Goal: Find specific page/section: Find specific page/section

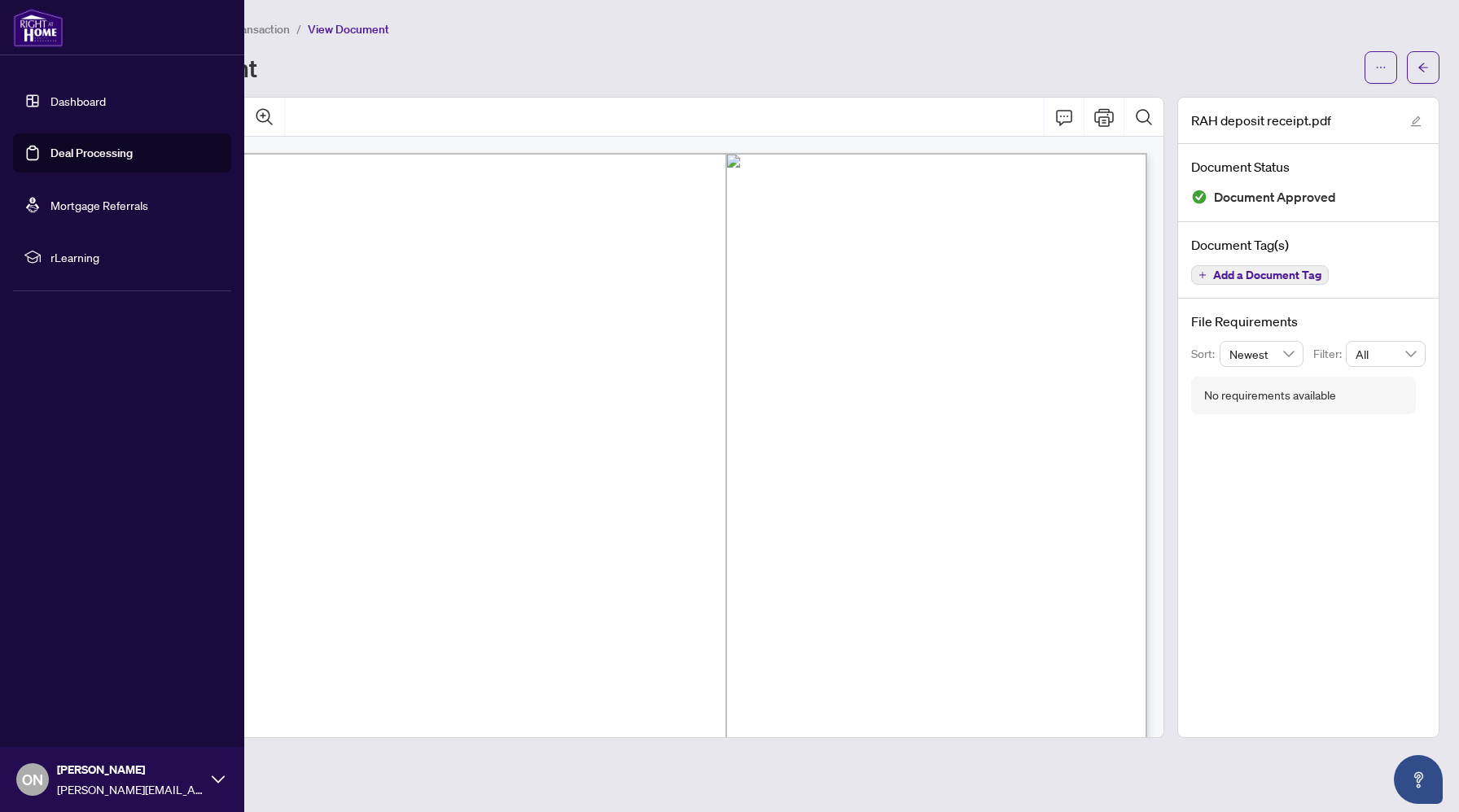
scroll to position [330, 0]
click at [50, 104] on link "Dashboard" at bounding box center [78, 101] width 56 height 15
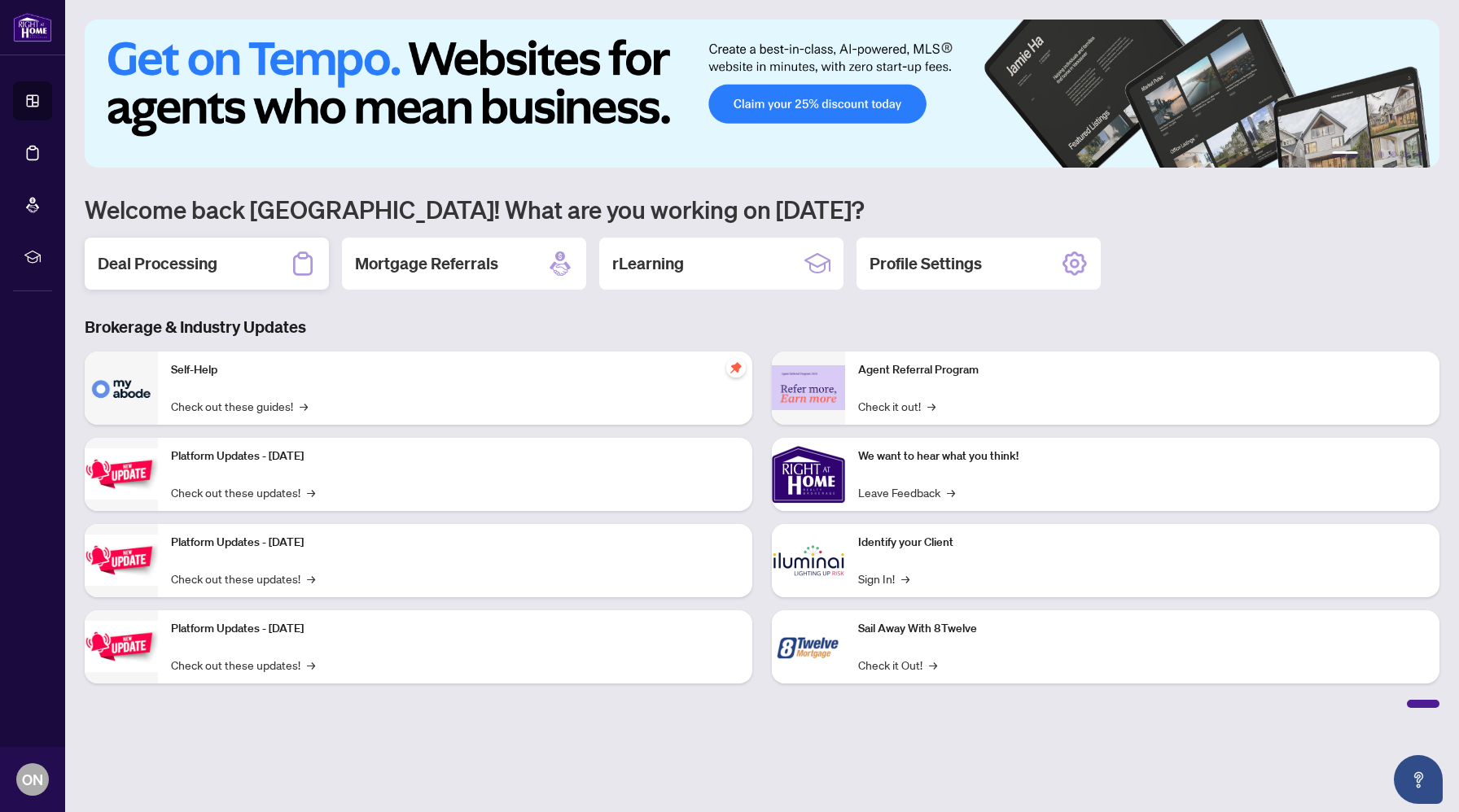
click at [232, 282] on div "Deal Processing" at bounding box center [207, 263] width 244 height 52
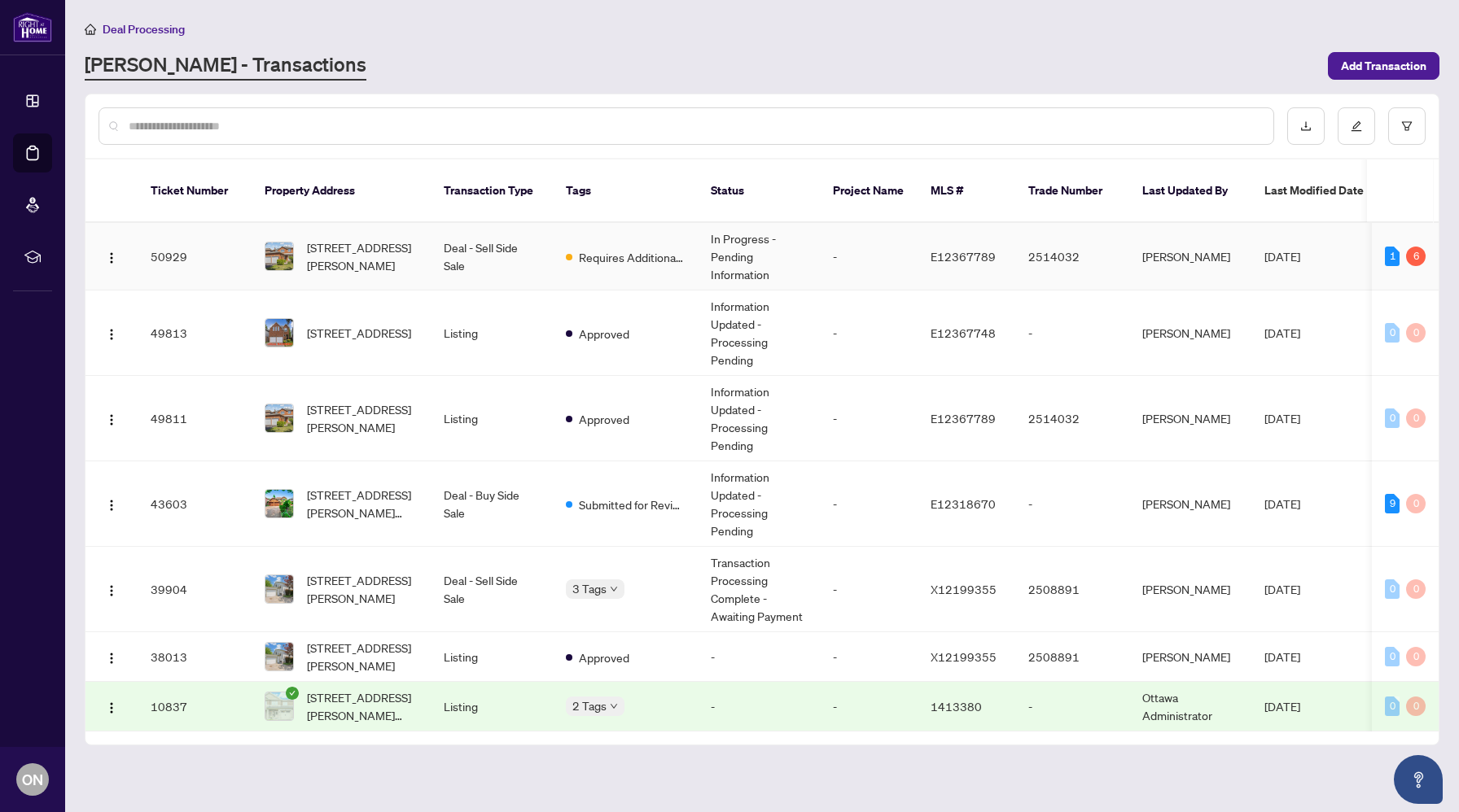
click at [433, 246] on td "Deal - Sell Side Sale" at bounding box center [492, 257] width 122 height 67
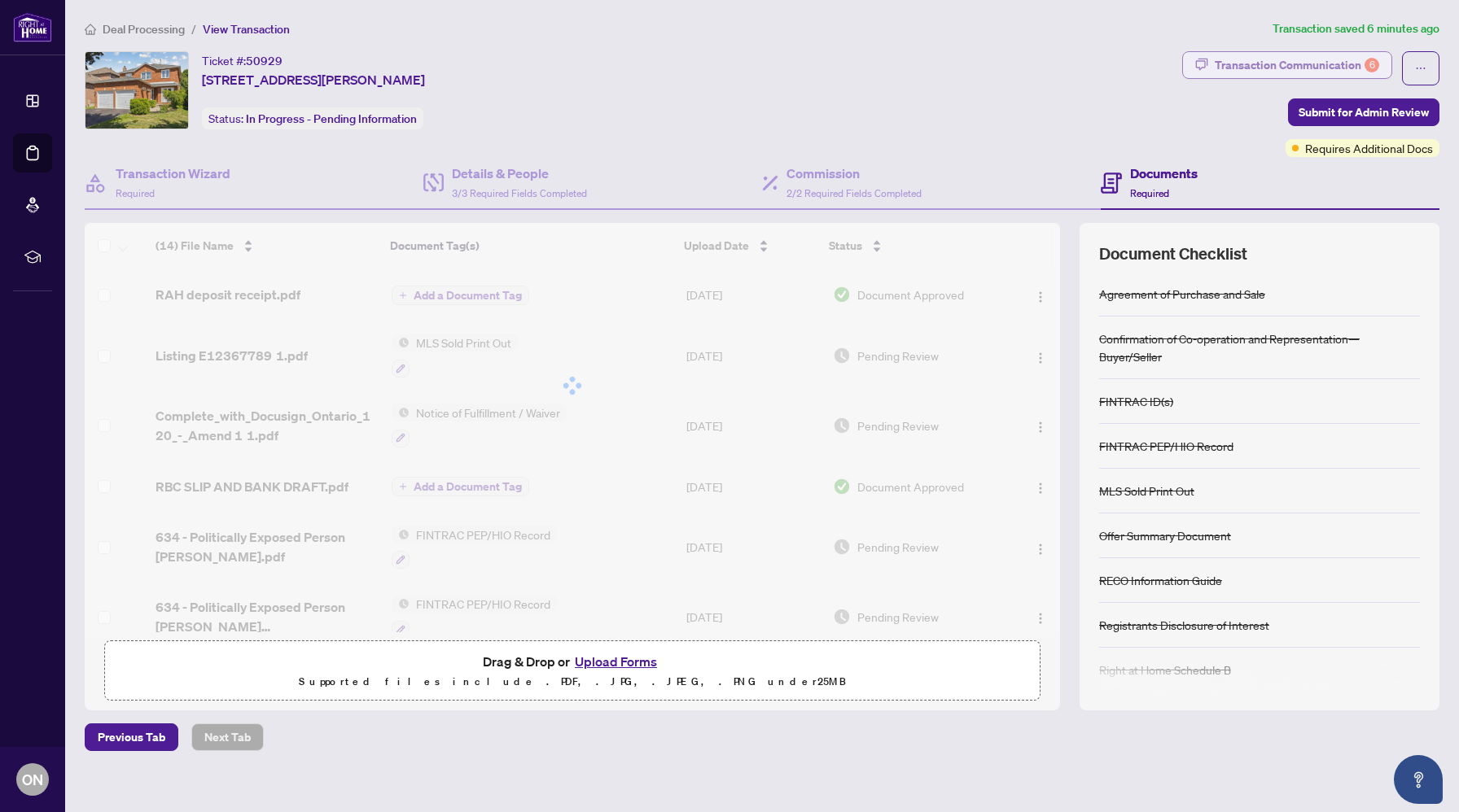
click at [1330, 58] on div "Transaction Communication 6" at bounding box center [1297, 65] width 165 height 26
type textarea "**********"
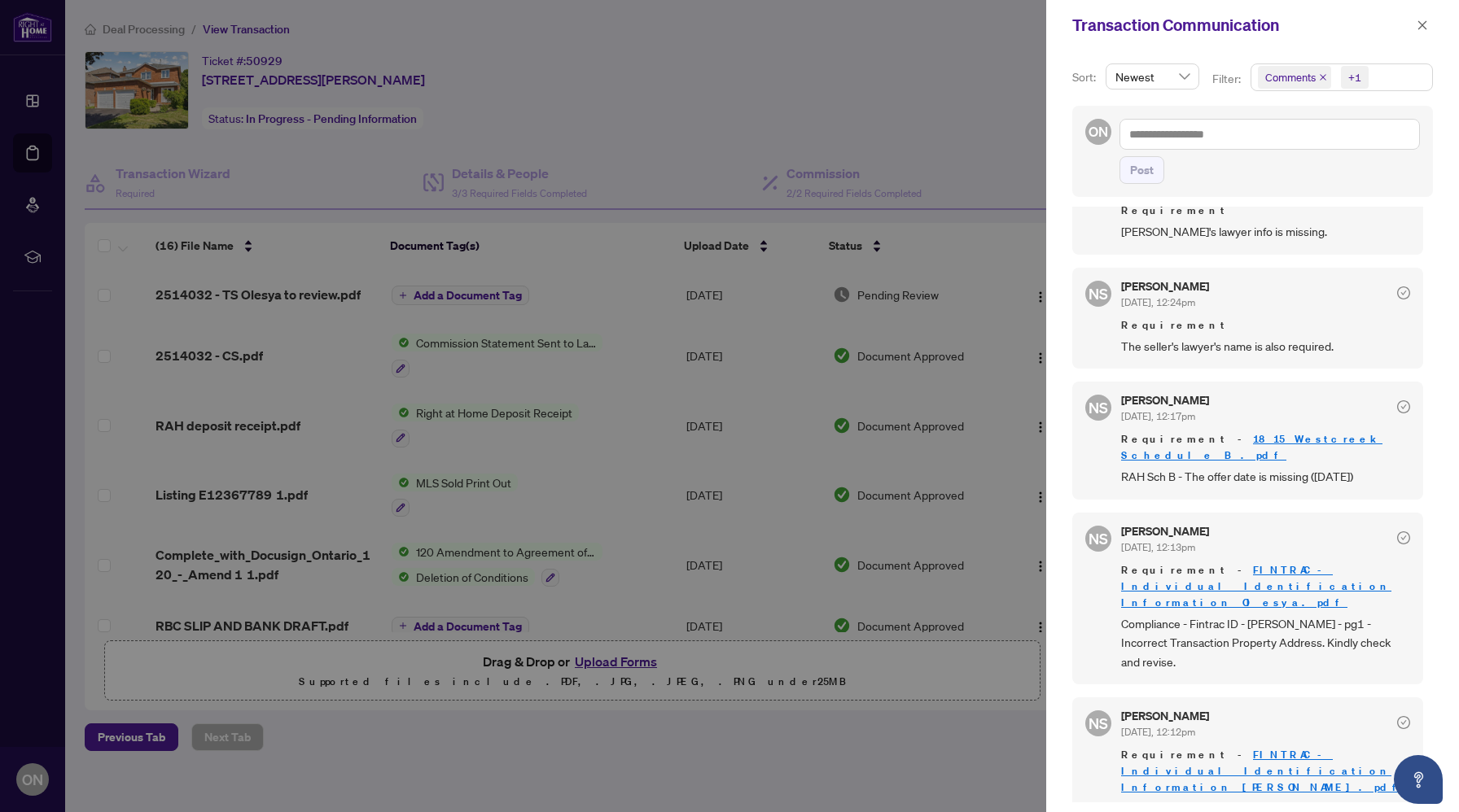
scroll to position [502, 0]
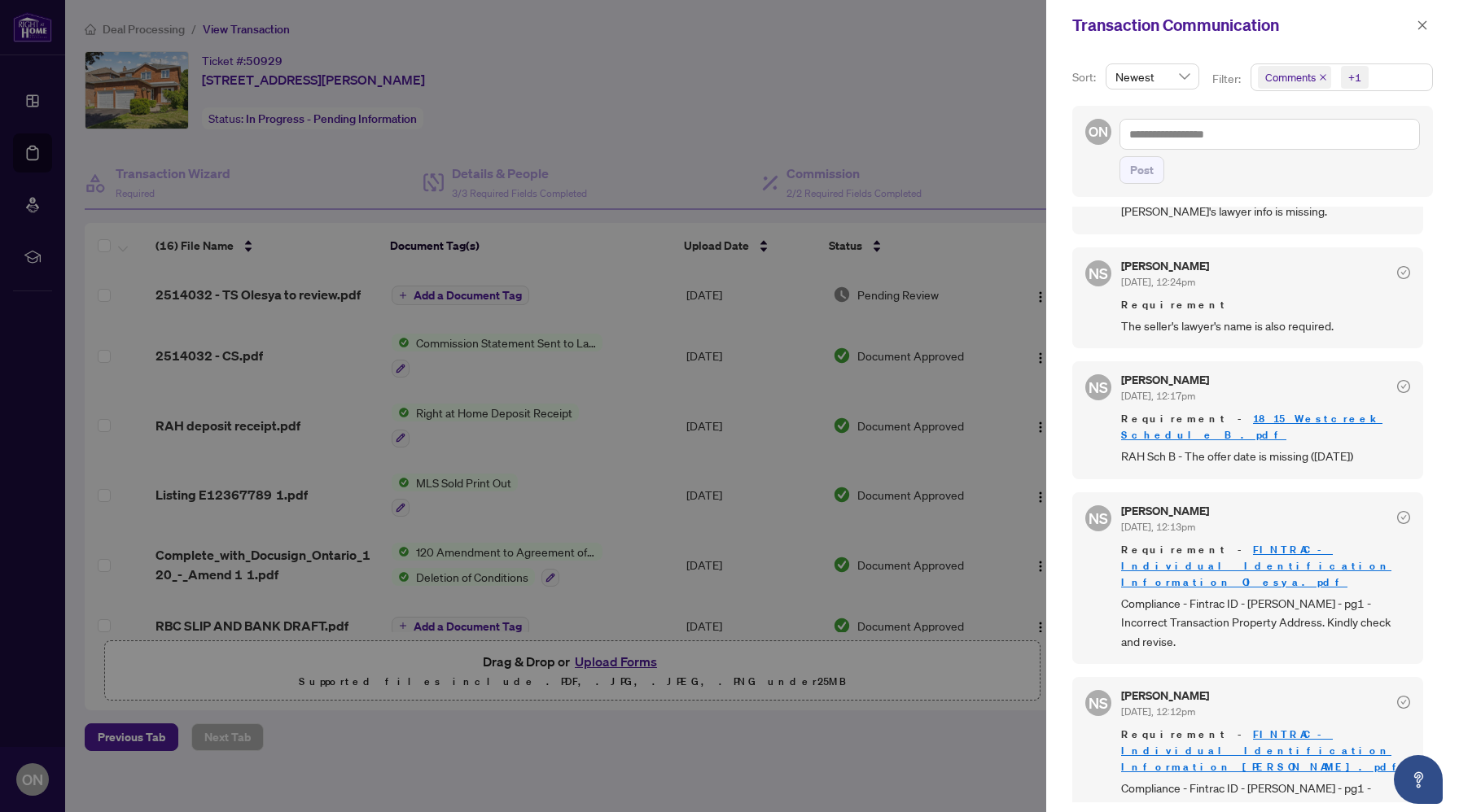
click at [695, 142] on div at bounding box center [729, 406] width 1459 height 812
click at [924, 174] on div at bounding box center [729, 406] width 1459 height 812
click at [1432, 21] on button "button" at bounding box center [1423, 25] width 21 height 19
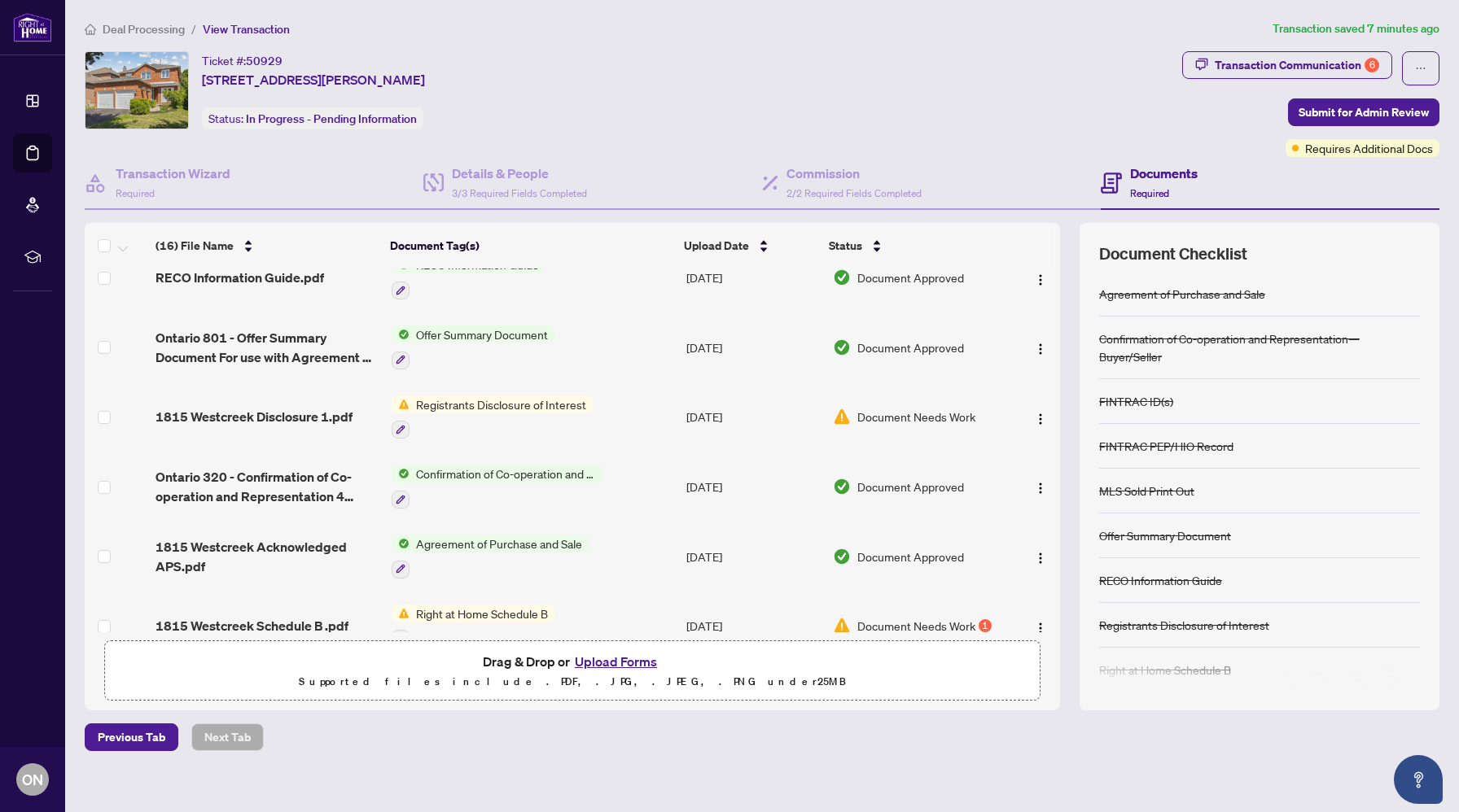
scroll to position [711, 0]
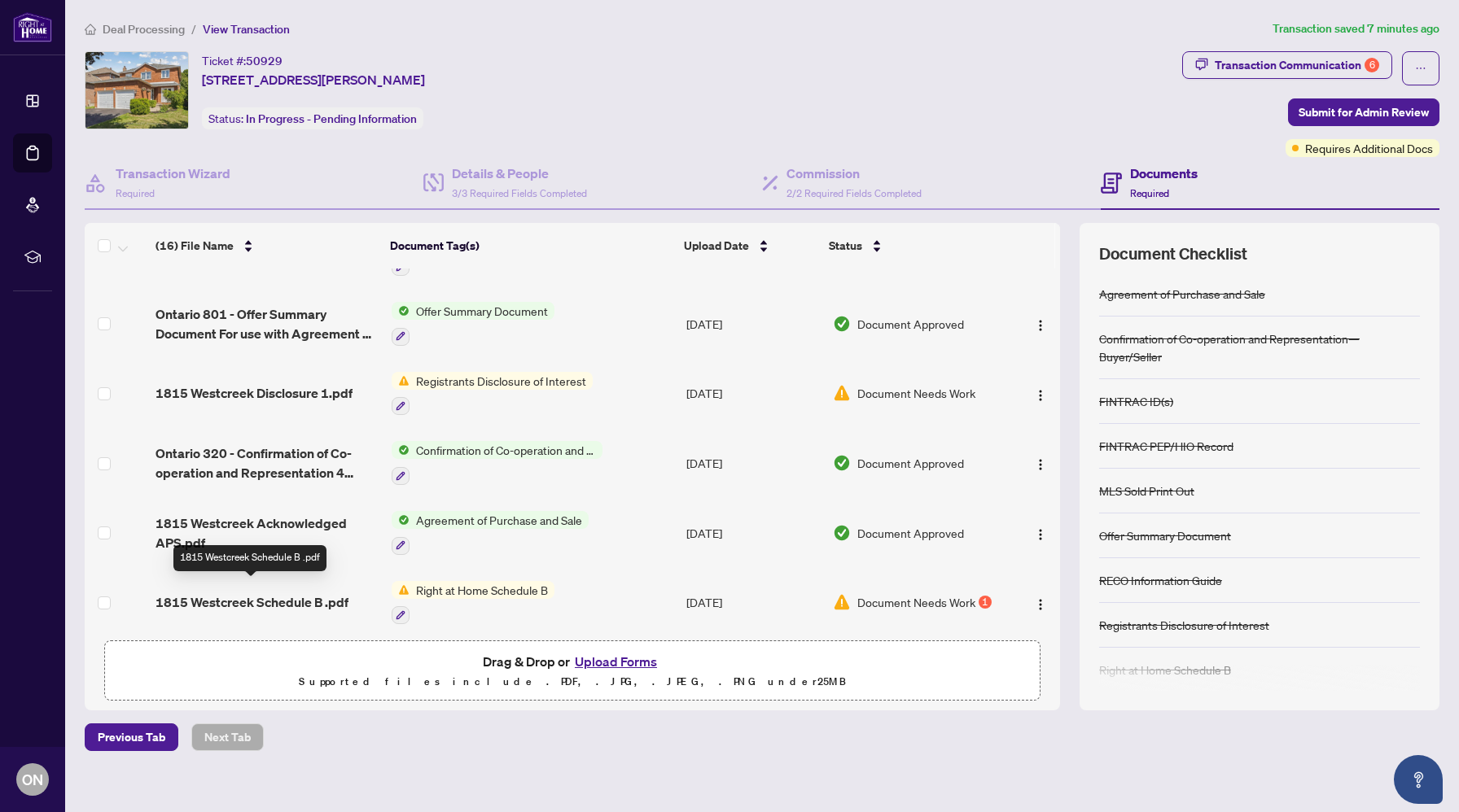
click at [283, 597] on span "1815 Westcreek Schedule B .pdf" at bounding box center [252, 602] width 193 height 19
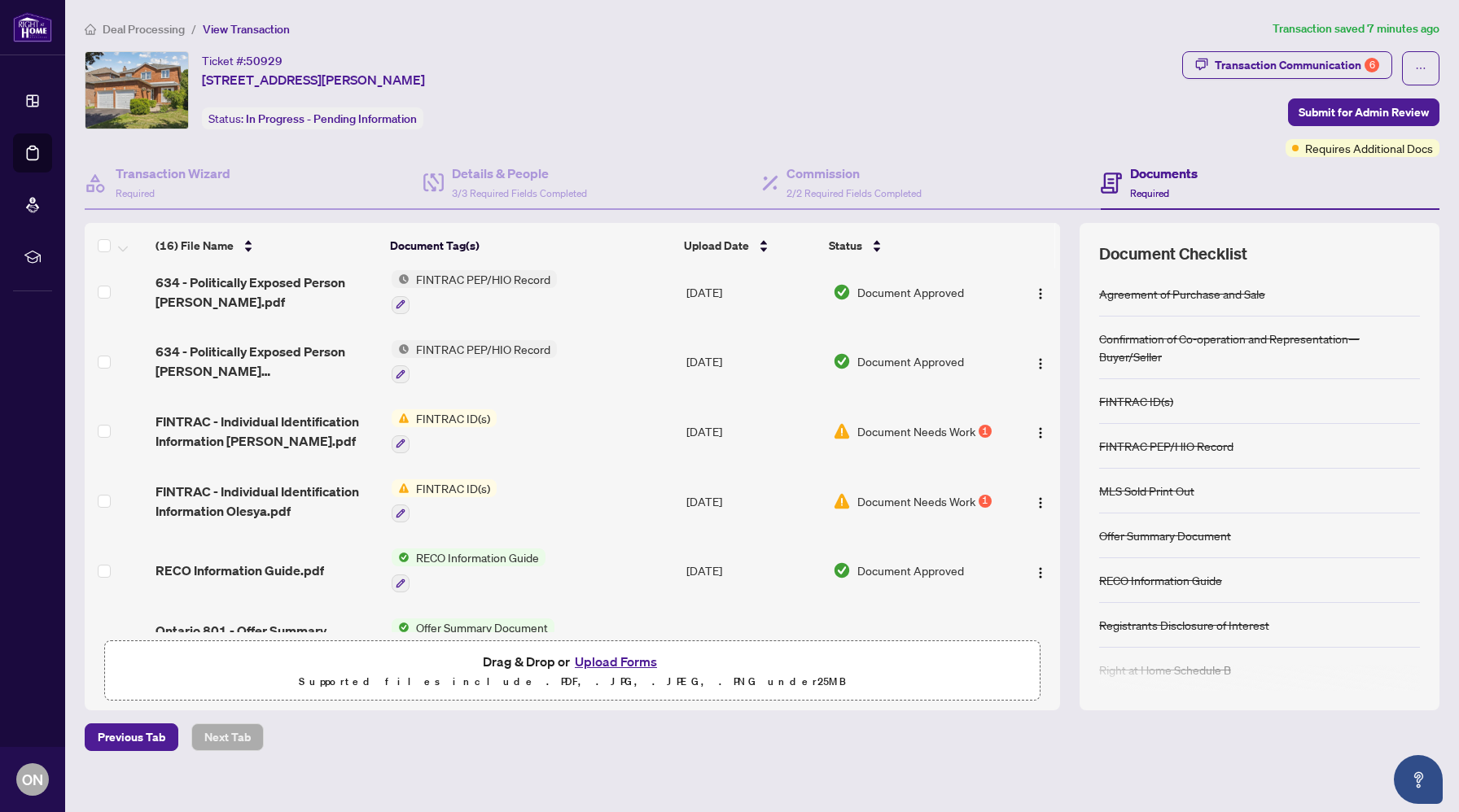
scroll to position [711, 0]
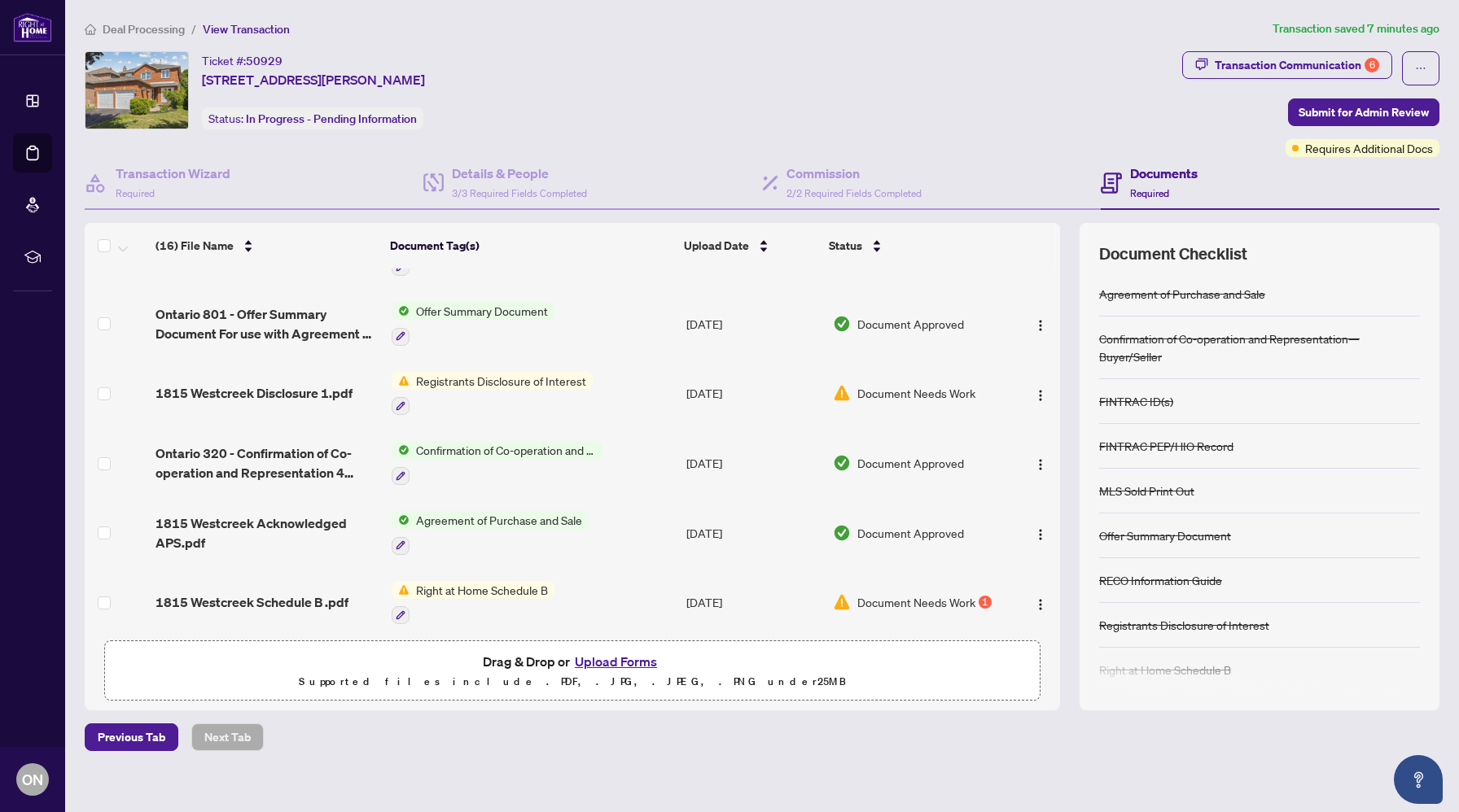
click at [305, 578] on td "1815 Westcreek Schedule B .pdf" at bounding box center [267, 603] width 237 height 70
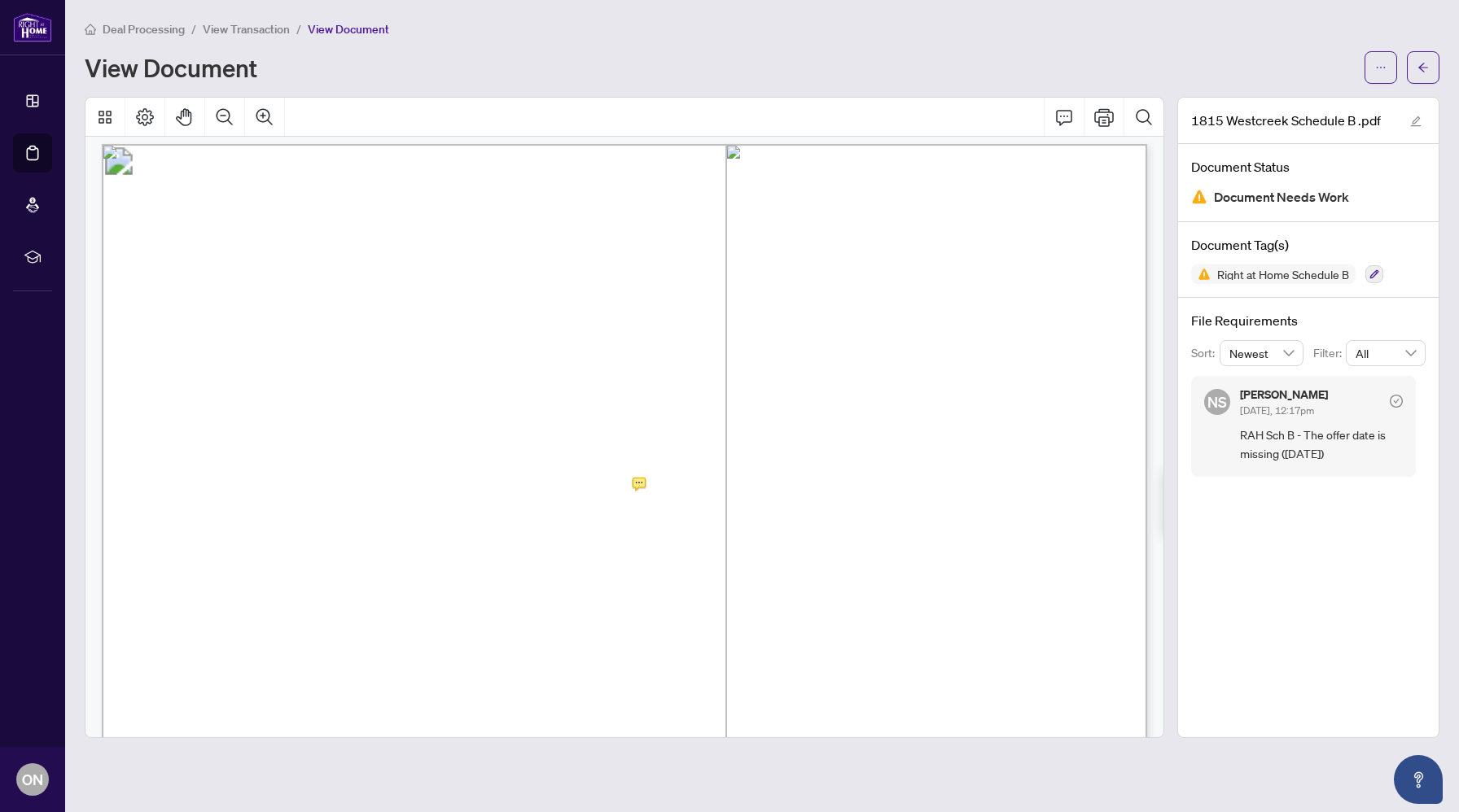
scroll to position [11, 0]
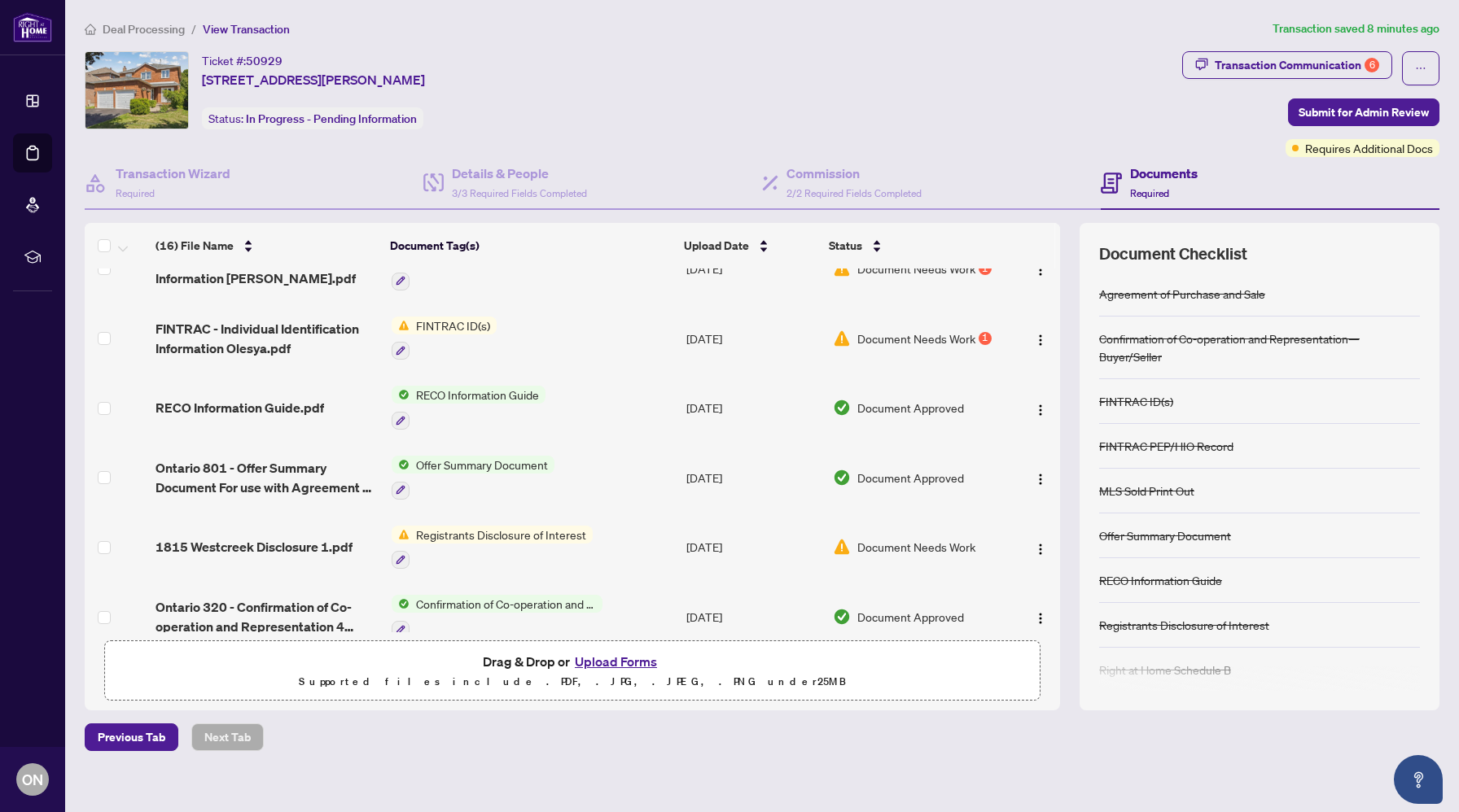
scroll to position [711, 0]
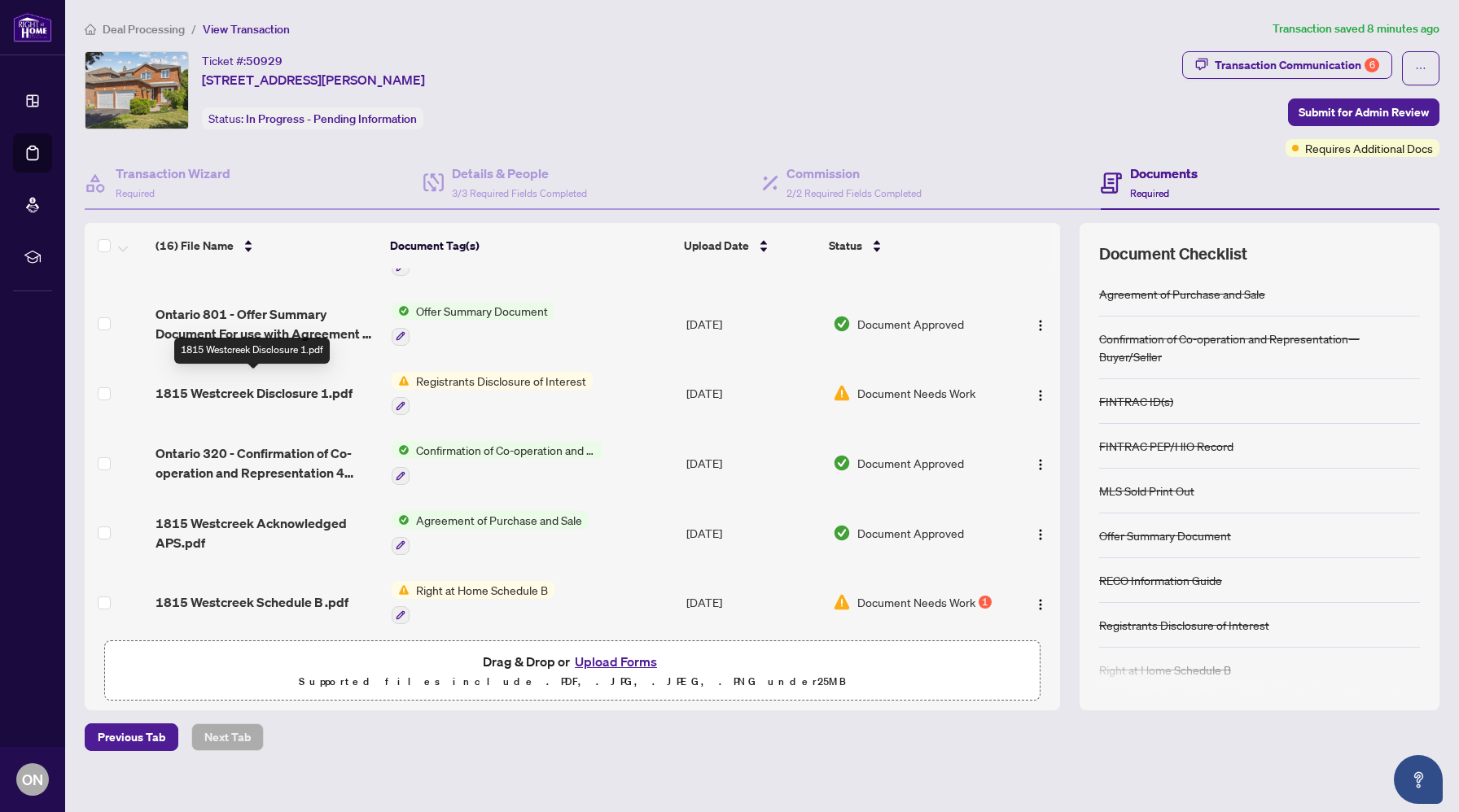
click at [259, 383] on span "1815 Westcreek Disclosure 1.pdf" at bounding box center [254, 393] width 197 height 19
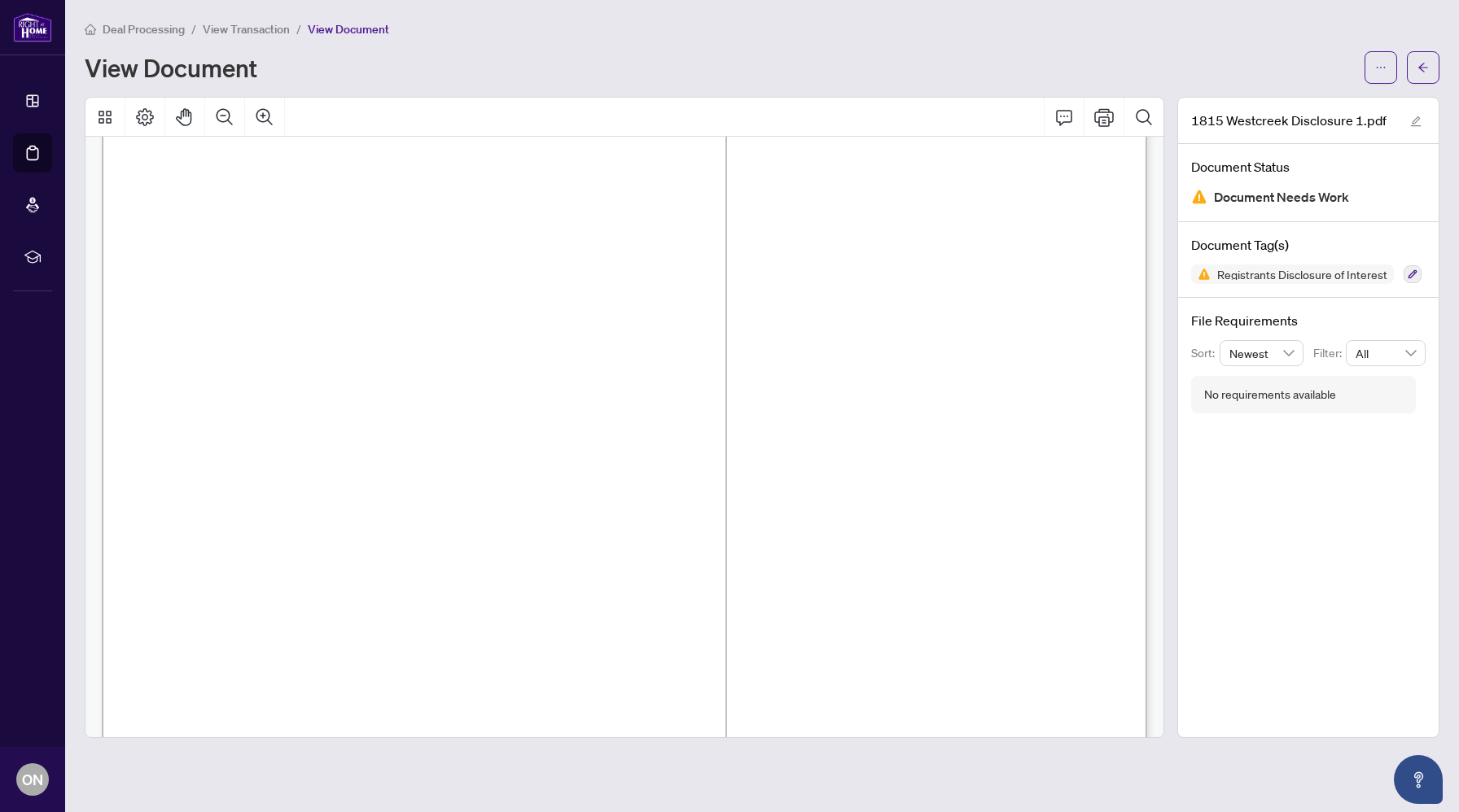
scroll to position [706, 0]
click at [1239, 278] on span "Registrants Disclosure of Interest" at bounding box center [1302, 274] width 183 height 12
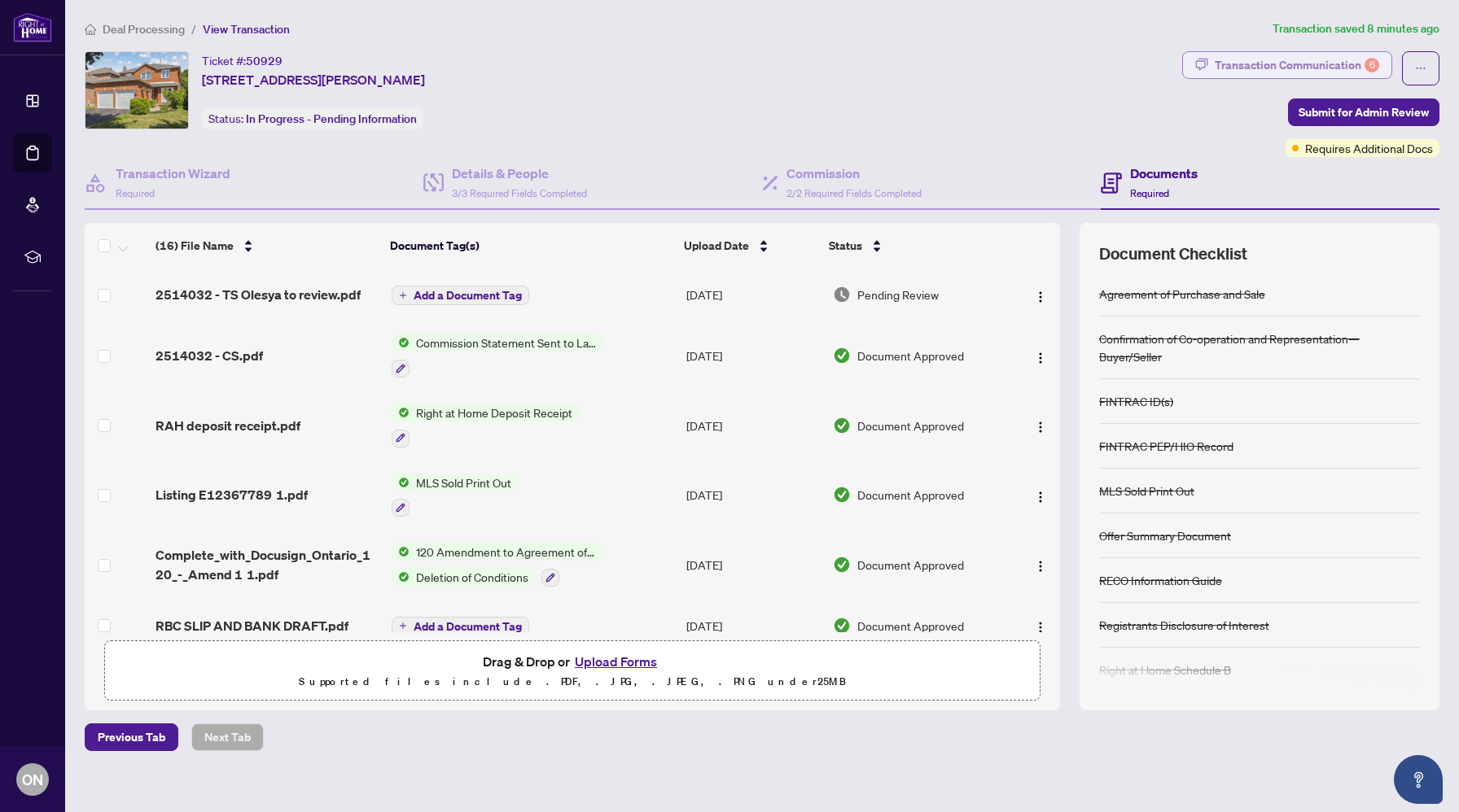
click at [1274, 67] on div "Transaction Communication 6" at bounding box center [1297, 65] width 165 height 26
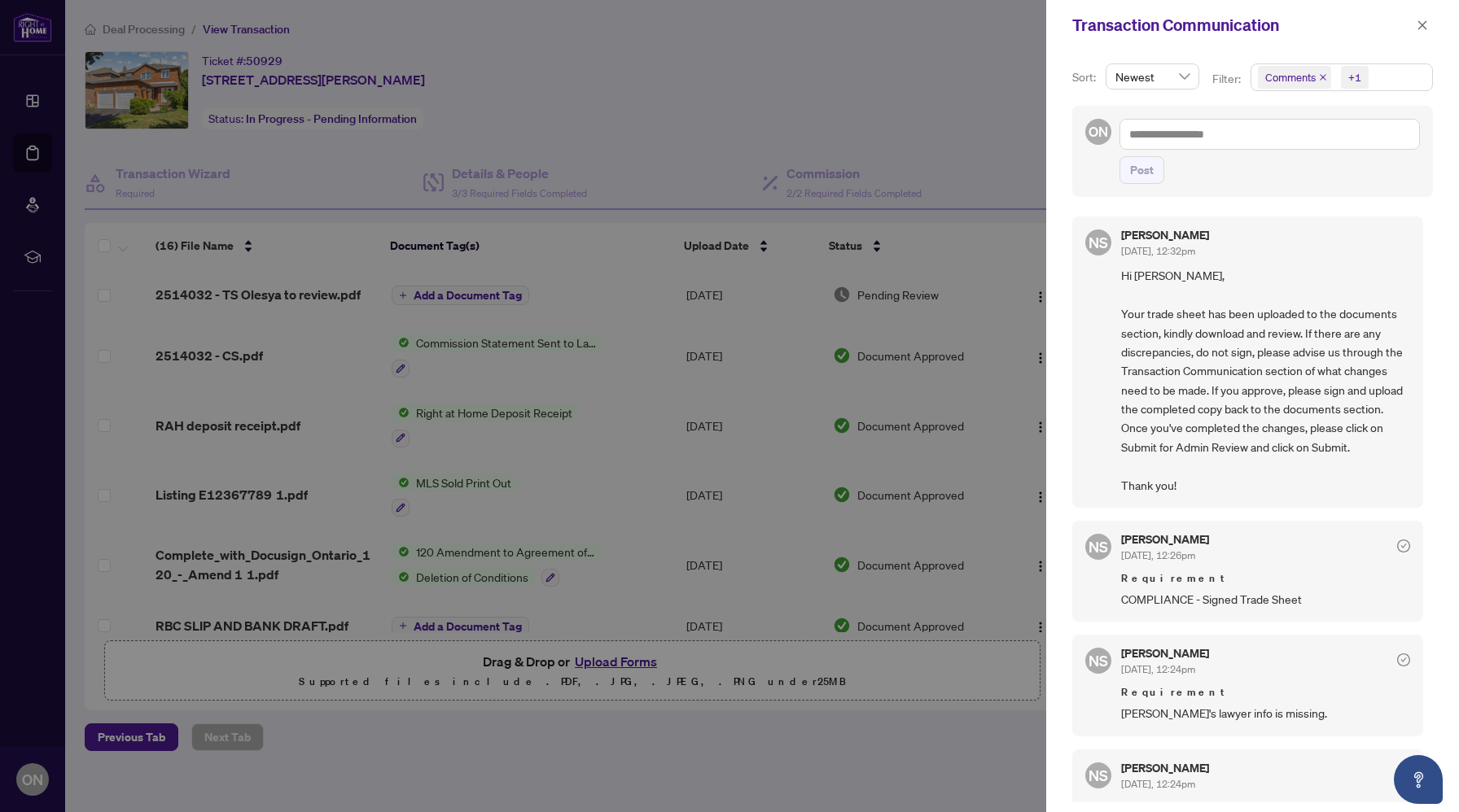
click at [709, 216] on div at bounding box center [729, 406] width 1459 height 812
drag, startPoint x: 567, startPoint y: 196, endPoint x: 566, endPoint y: 187, distance: 9.1
click at [566, 187] on div at bounding box center [729, 406] width 1459 height 812
click at [1424, 23] on icon "close" at bounding box center [1422, 25] width 12 height 12
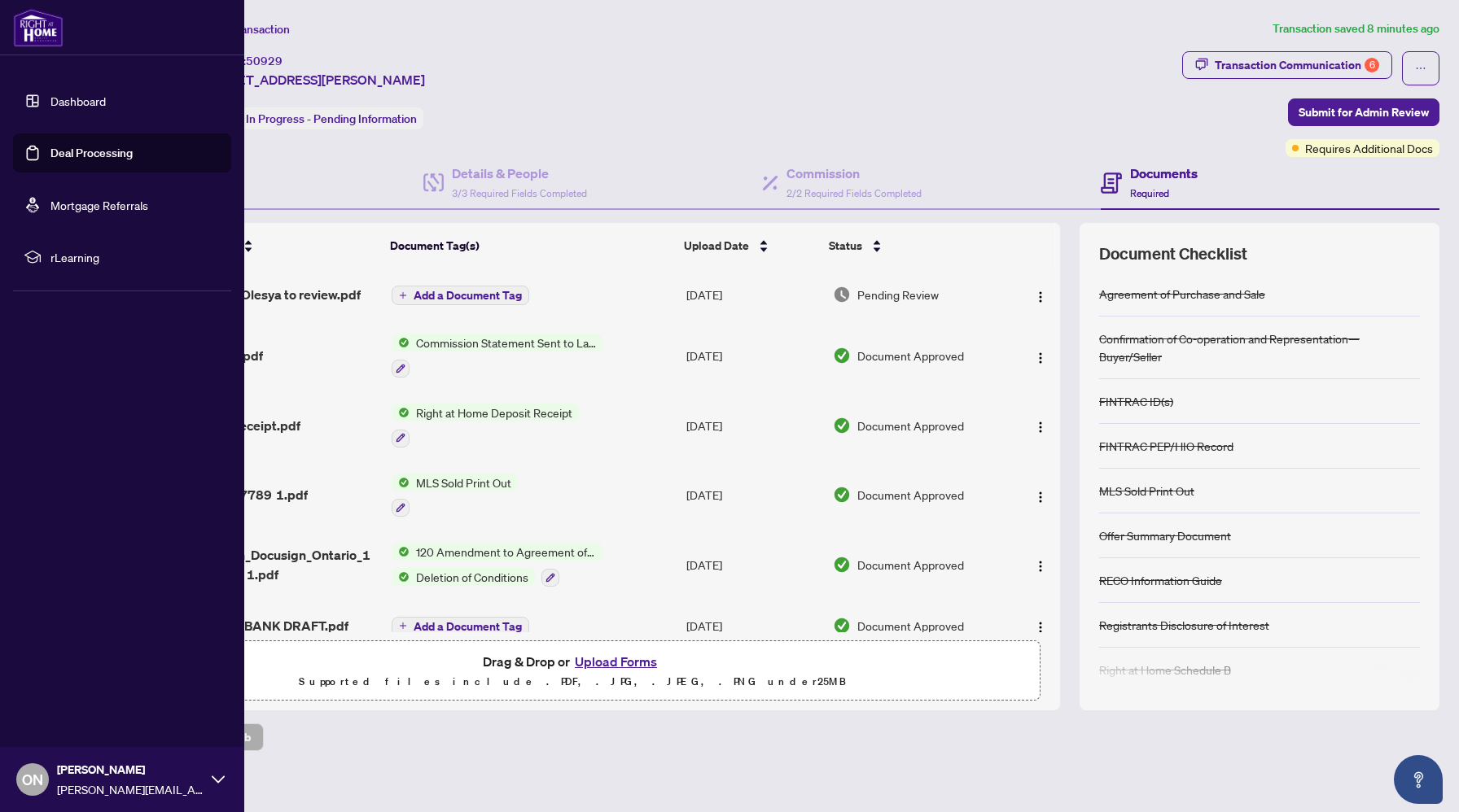
click at [58, 94] on link "Dashboard" at bounding box center [78, 101] width 56 height 15
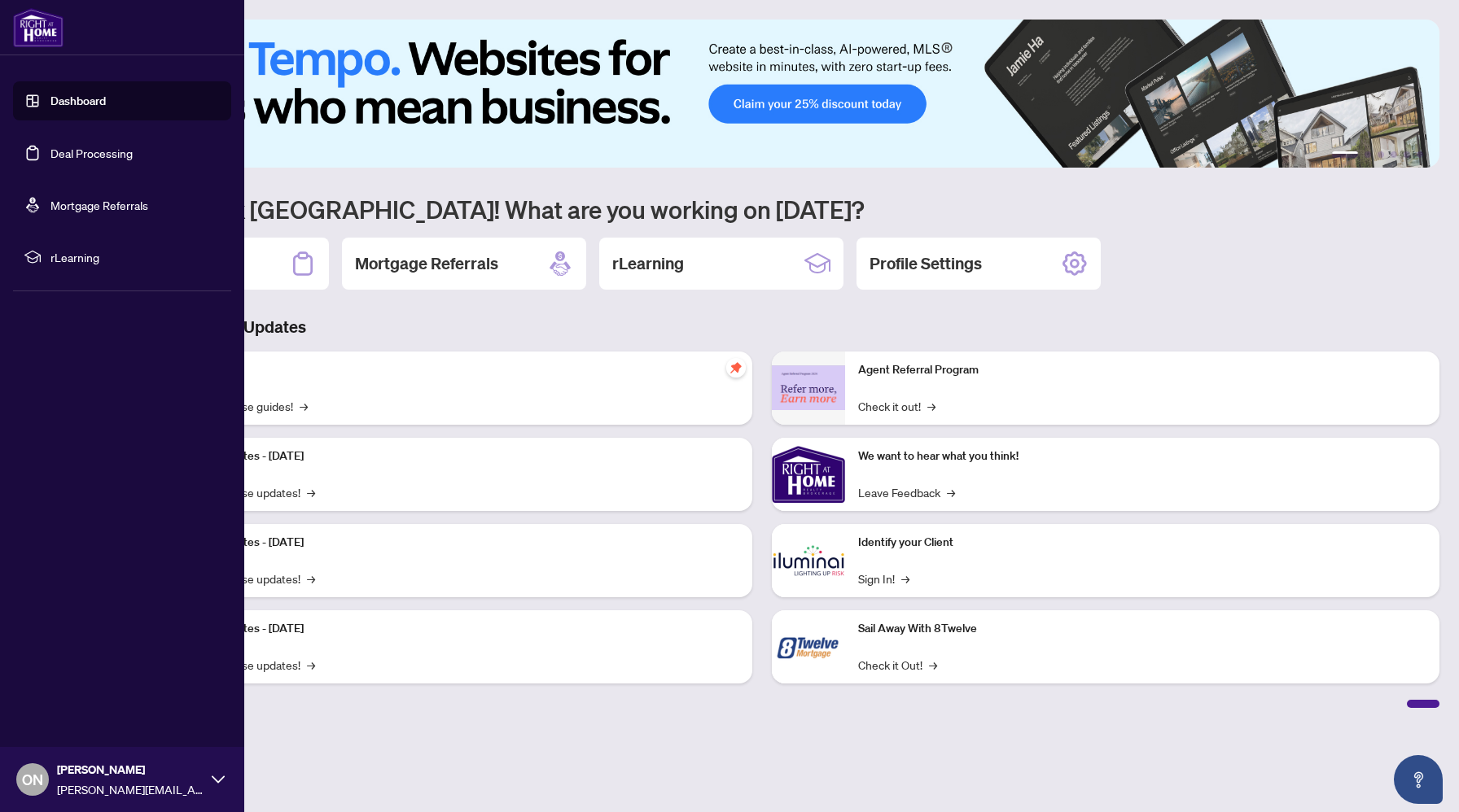
click at [100, 146] on link "Deal Processing" at bounding box center [91, 153] width 82 height 15
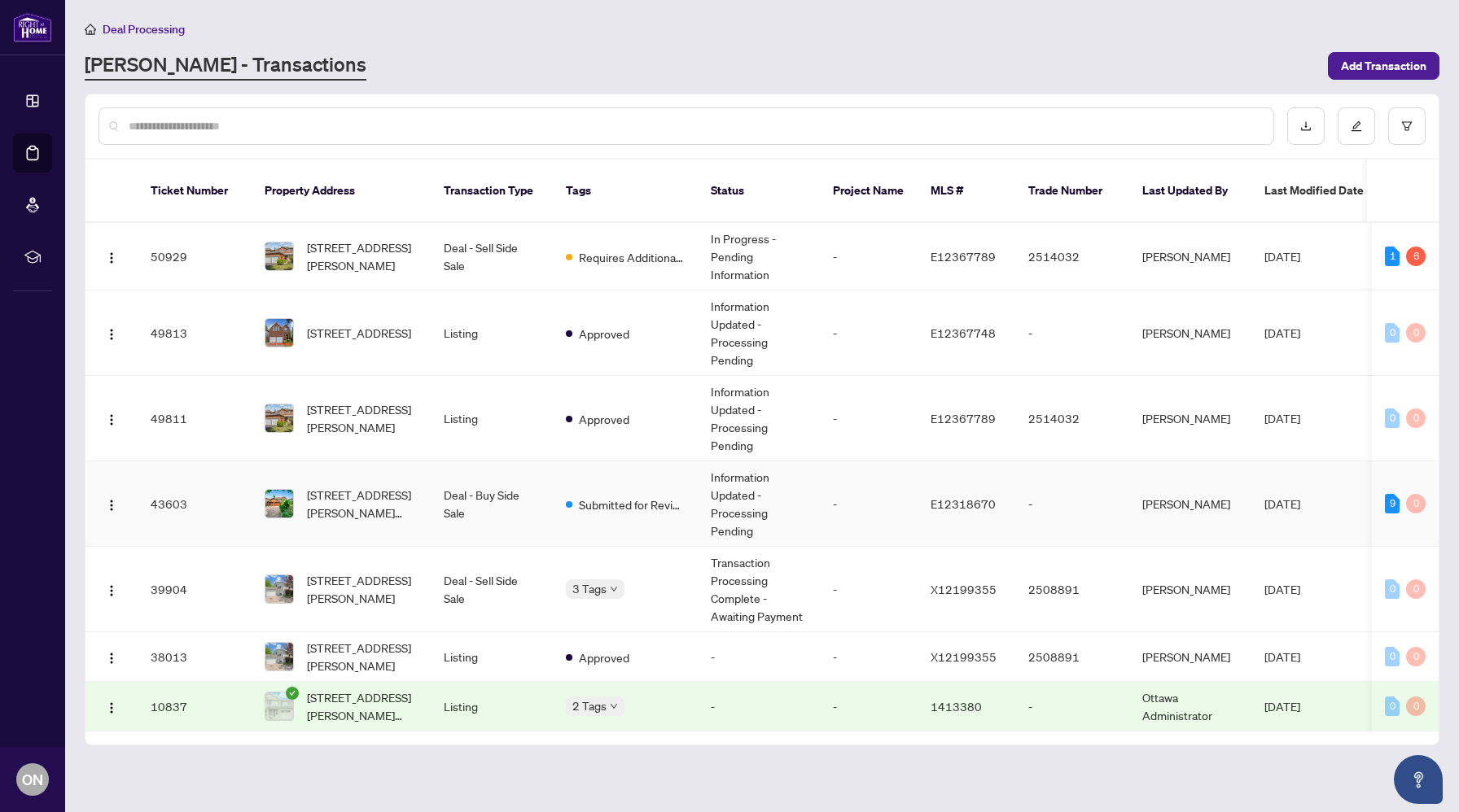
click at [469, 470] on td "Deal - Buy Side Sale" at bounding box center [492, 504] width 122 height 86
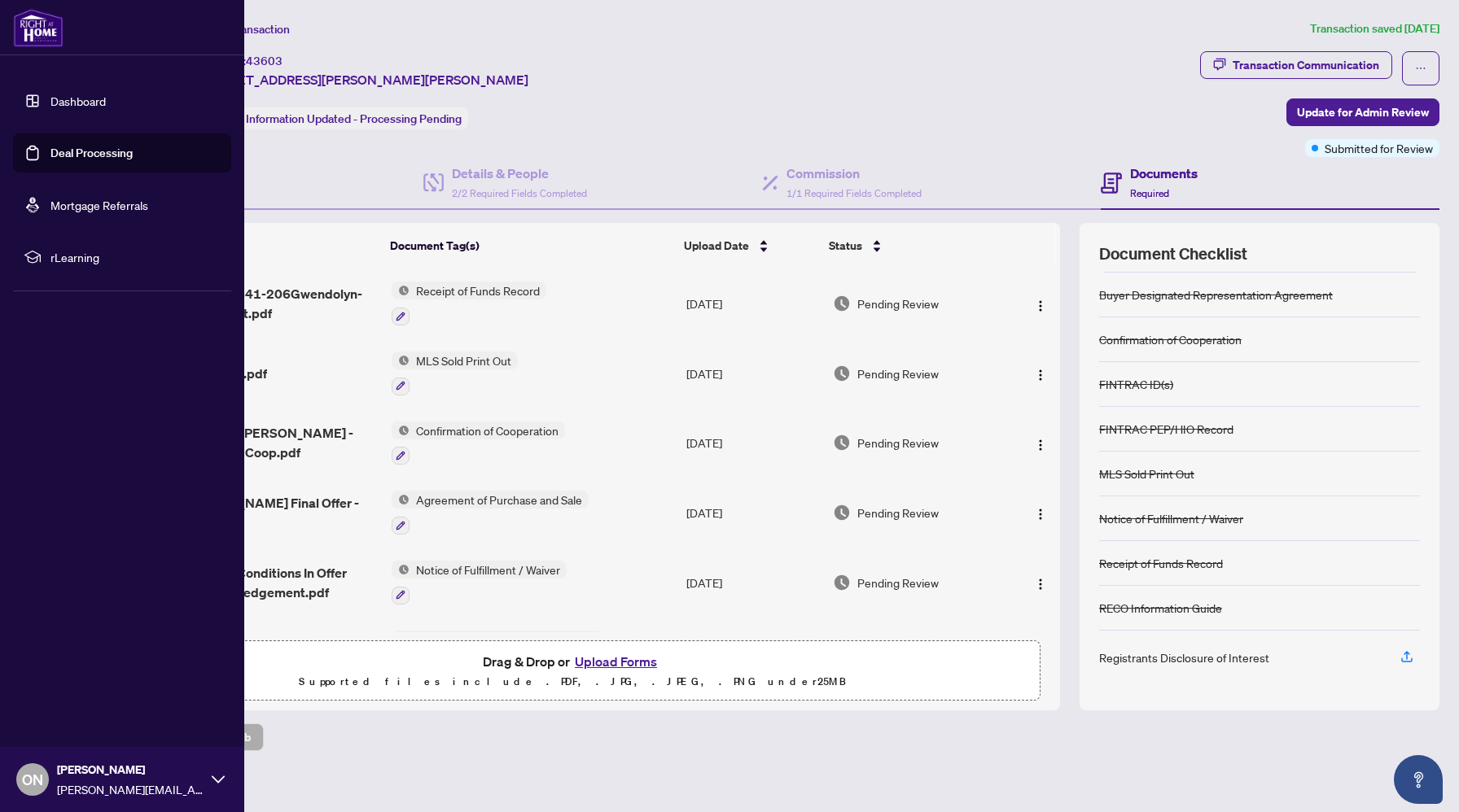
click at [60, 108] on link "Dashboard" at bounding box center [78, 101] width 56 height 15
